Goal: Obtain resource: Download file/media

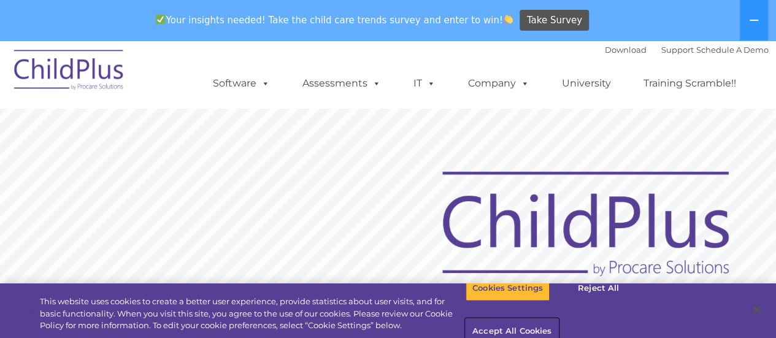
click at [558, 319] on button "Accept All Cookies" at bounding box center [511, 332] width 93 height 26
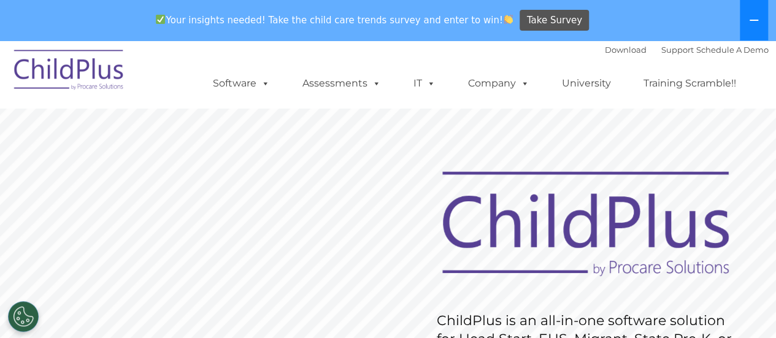
click at [752, 17] on icon at bounding box center [754, 20] width 10 height 10
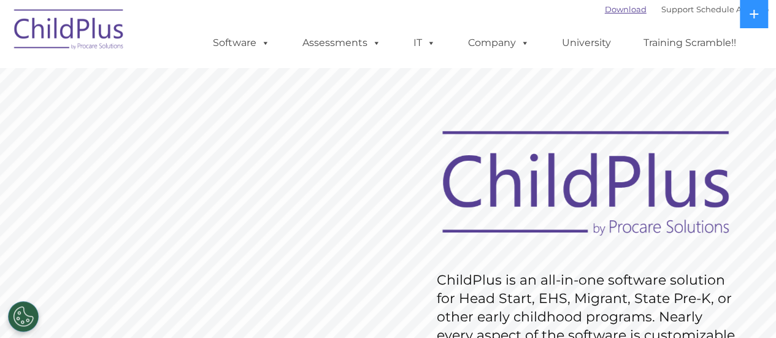
click at [620, 12] on link "Download" at bounding box center [625, 9] width 42 height 10
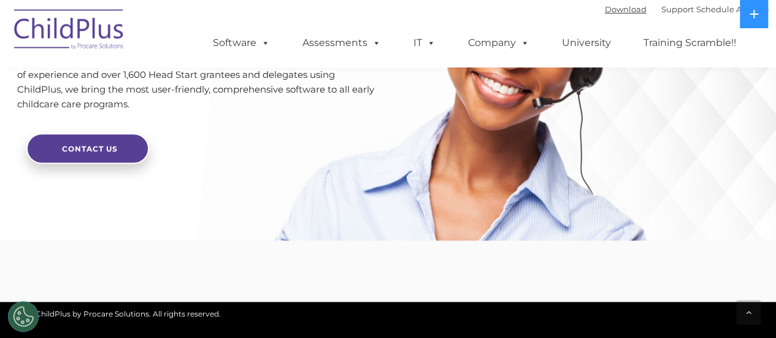
scroll to position [3114, 0]
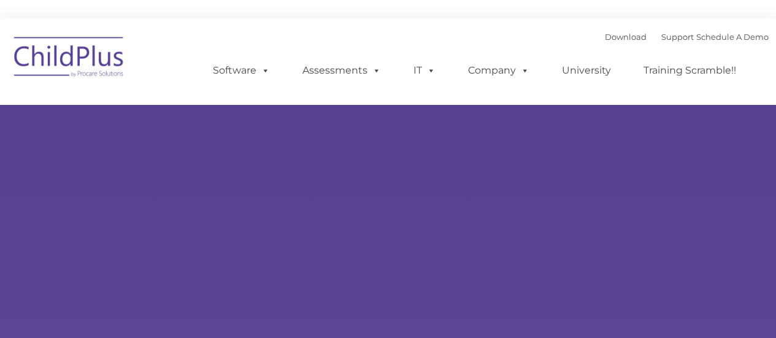
type input ""
select select "MEDIUM"
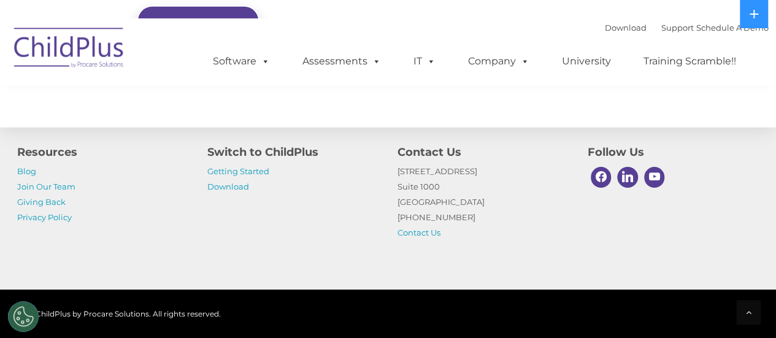
scroll to position [1484, 0]
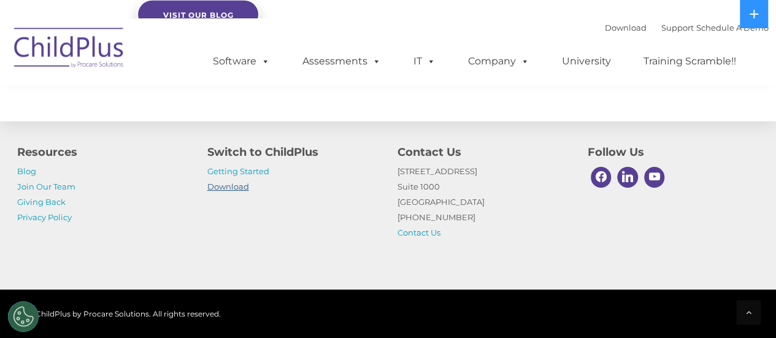
click at [233, 185] on link "Download" at bounding box center [228, 186] width 42 height 10
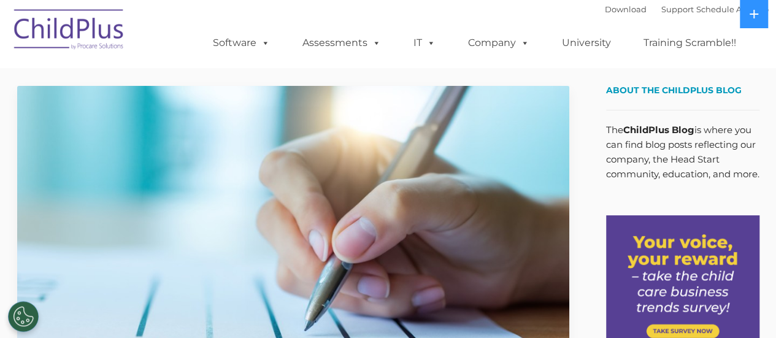
click at [94, 23] on img at bounding box center [69, 31] width 123 height 61
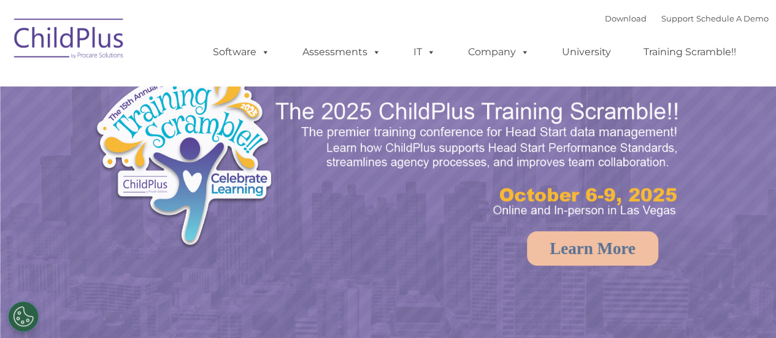
select select "MEDIUM"
